Goal: Task Accomplishment & Management: Use online tool/utility

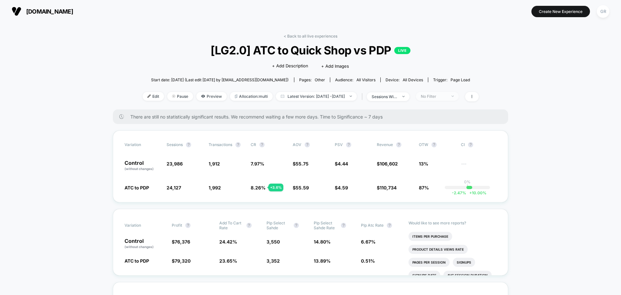
click at [446, 96] on div "No Filter" at bounding box center [434, 96] width 26 height 5
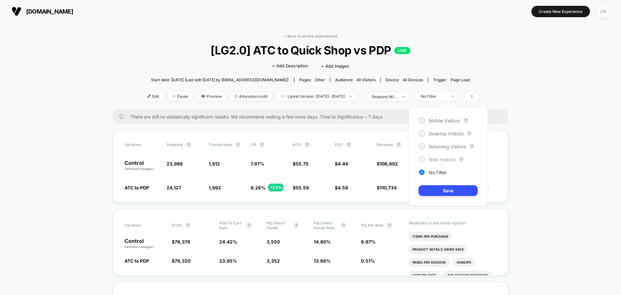
click at [430, 160] on span "New Visitors" at bounding box center [442, 160] width 27 height 6
click at [436, 193] on button "Save" at bounding box center [448, 190] width 59 height 11
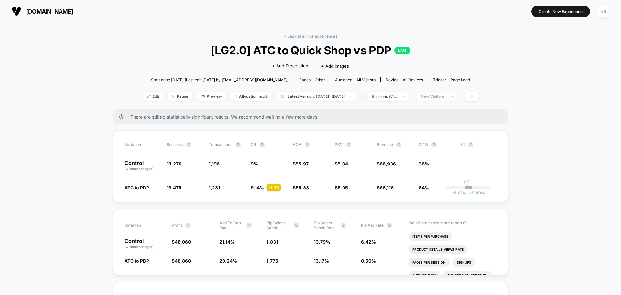
click at [447, 98] on div "New Visitors" at bounding box center [434, 96] width 26 height 5
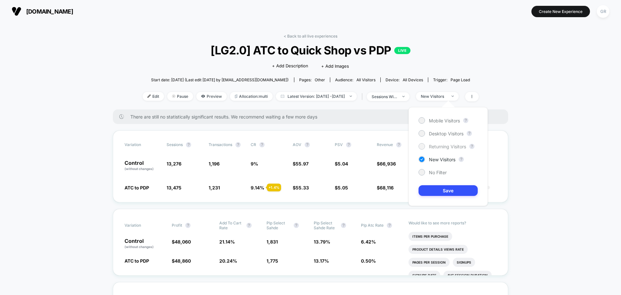
click at [424, 145] on div at bounding box center [421, 146] width 5 height 5
click at [430, 191] on button "Save" at bounding box center [448, 190] width 59 height 11
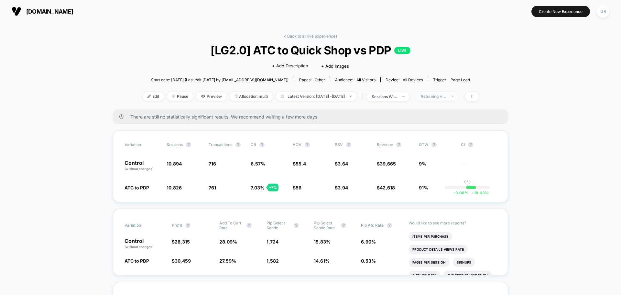
click at [447, 94] on div "Returning Visitors" at bounding box center [434, 96] width 26 height 5
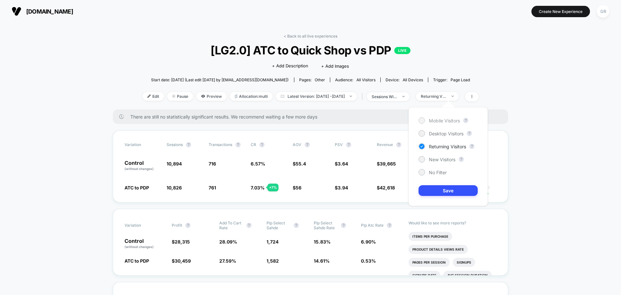
click at [424, 122] on div at bounding box center [421, 120] width 5 height 5
click at [434, 189] on button "Save" at bounding box center [448, 190] width 59 height 11
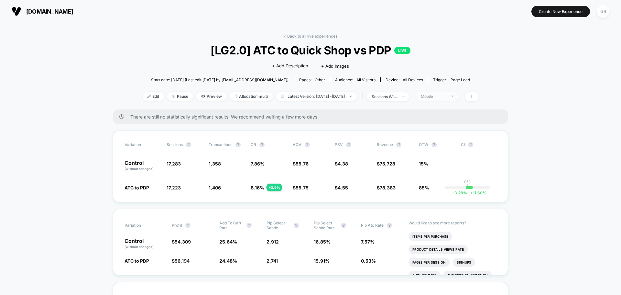
click at [447, 96] on div "Mobile" at bounding box center [434, 96] width 26 height 5
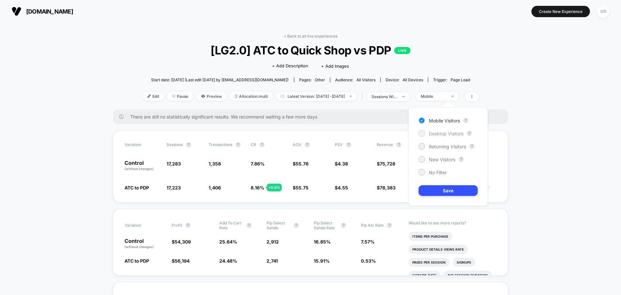
click at [430, 136] on span "Desktop Visitors" at bounding box center [446, 134] width 35 height 6
click at [427, 194] on button "Save" at bounding box center [448, 190] width 59 height 11
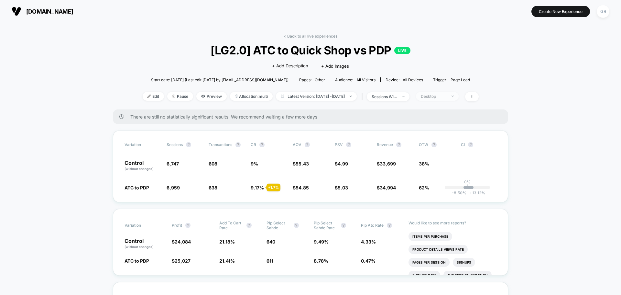
click at [447, 93] on span "Desktop" at bounding box center [437, 96] width 43 height 9
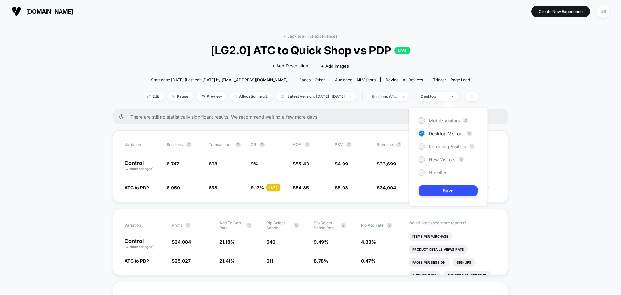
click at [427, 170] on div "No Filter" at bounding box center [433, 172] width 28 height 6
click at [434, 190] on button "Save" at bounding box center [448, 190] width 59 height 11
